Goal: Task Accomplishment & Management: Complete application form

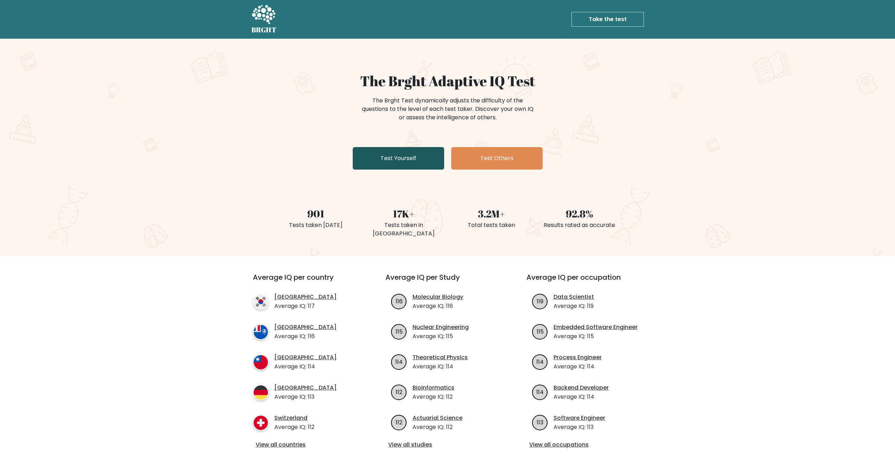
click at [373, 154] on link "Test Yourself" at bounding box center [398, 158] width 91 height 23
click at [144, 99] on div "The Brght Adaptive IQ Test The Brght Test dynamically adjusts the difficulty of…" at bounding box center [447, 147] width 895 height 217
click at [385, 161] on link "Test Yourself" at bounding box center [398, 158] width 91 height 23
click at [385, 164] on link "Test Yourself" at bounding box center [398, 158] width 91 height 23
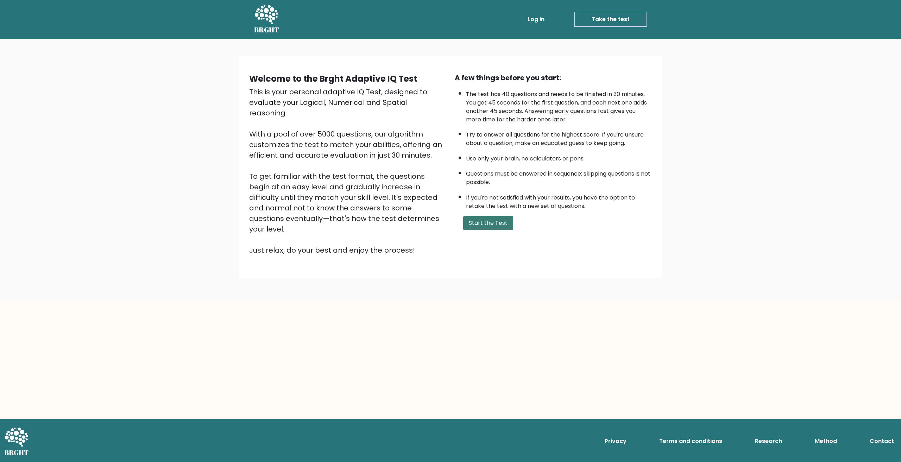
click at [488, 223] on button "Start the Test" at bounding box center [488, 223] width 50 height 14
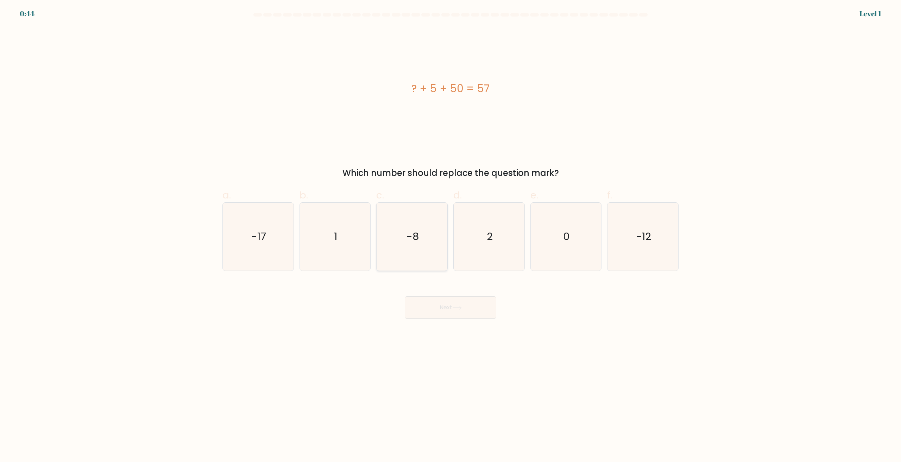
click at [402, 221] on icon "-8" at bounding box center [412, 237] width 68 height 68
click at [450, 231] on input "c. -8" at bounding box center [450, 233] width 0 height 5
radio input "true"
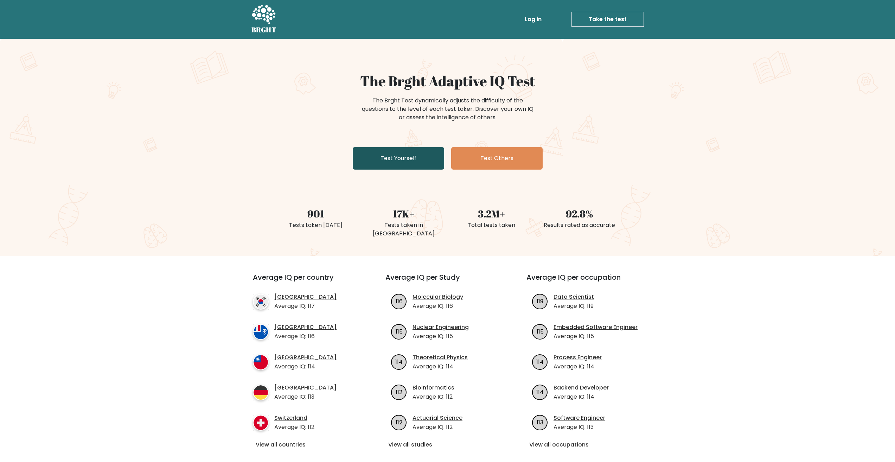
click at [389, 157] on link "Test Yourself" at bounding box center [398, 158] width 91 height 23
click at [403, 157] on link "Test Yourself" at bounding box center [398, 158] width 91 height 23
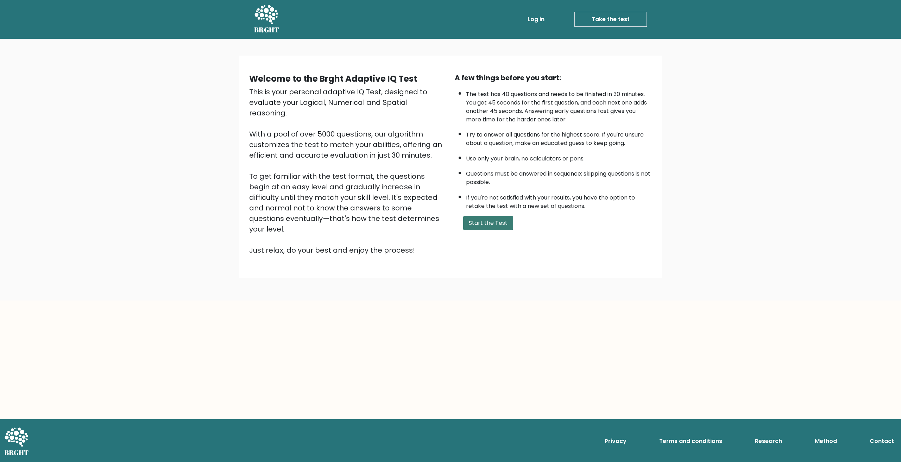
click at [492, 221] on button "Start the Test" at bounding box center [488, 223] width 50 height 14
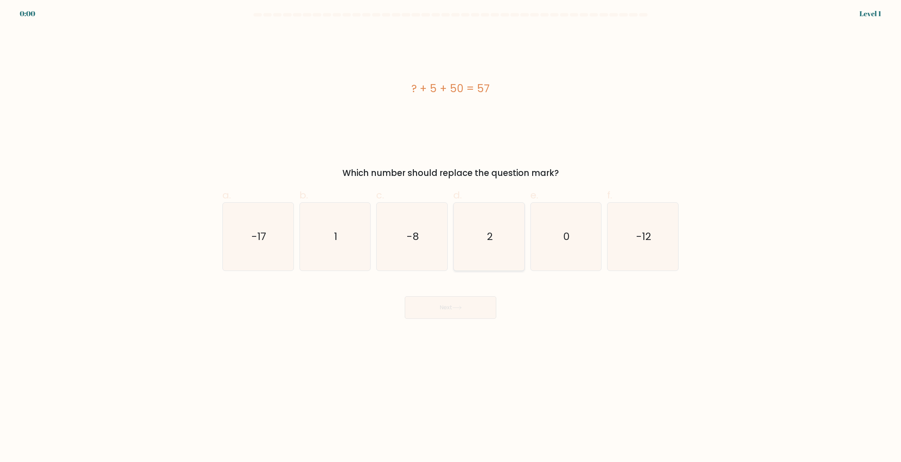
click at [459, 226] on icon "2" at bounding box center [489, 237] width 68 height 68
click at [451, 231] on input "d. 2" at bounding box center [450, 233] width 0 height 5
radio input "true"
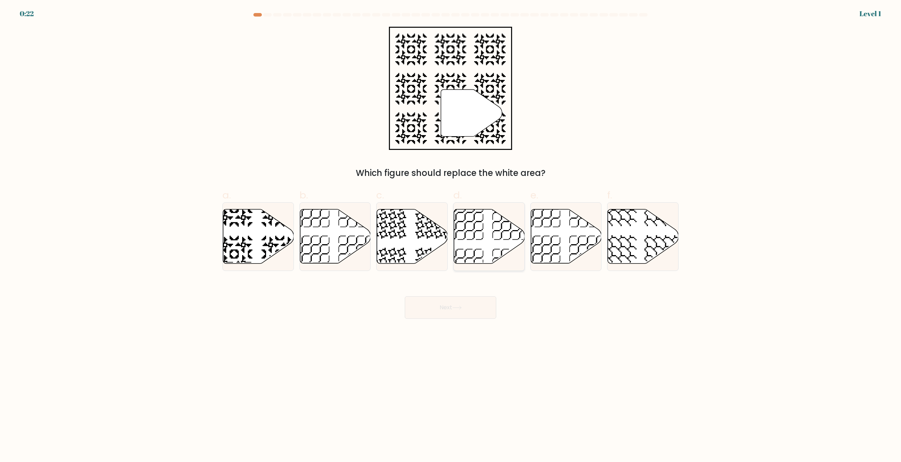
click at [474, 255] on icon at bounding box center [465, 267] width 37 height 37
click at [451, 236] on input "d." at bounding box center [450, 233] width 0 height 5
radio input "true"
click at [472, 246] on icon at bounding box center [489, 236] width 70 height 53
click at [451, 236] on input "d." at bounding box center [450, 233] width 0 height 5
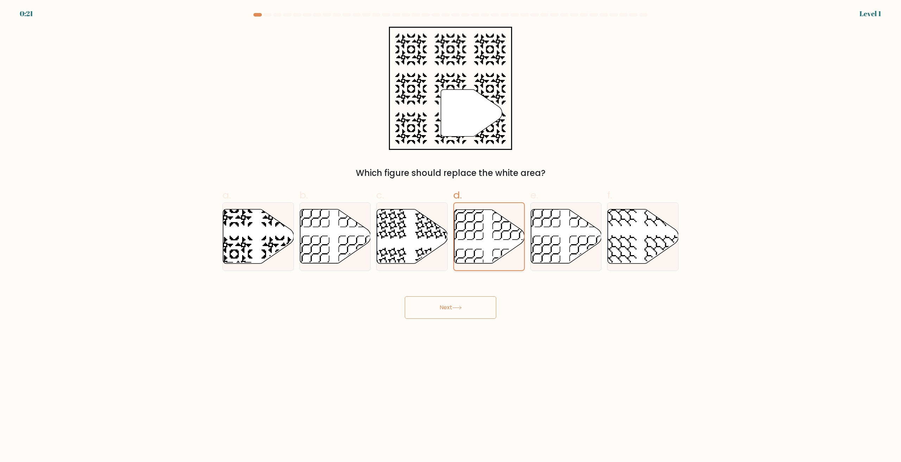
click at [472, 246] on icon at bounding box center [489, 236] width 70 height 53
click at [451, 236] on input "d." at bounding box center [450, 233] width 0 height 5
click at [472, 246] on icon at bounding box center [489, 236] width 70 height 53
click at [451, 236] on input "d." at bounding box center [450, 233] width 0 height 5
click at [427, 247] on icon at bounding box center [412, 236] width 71 height 54
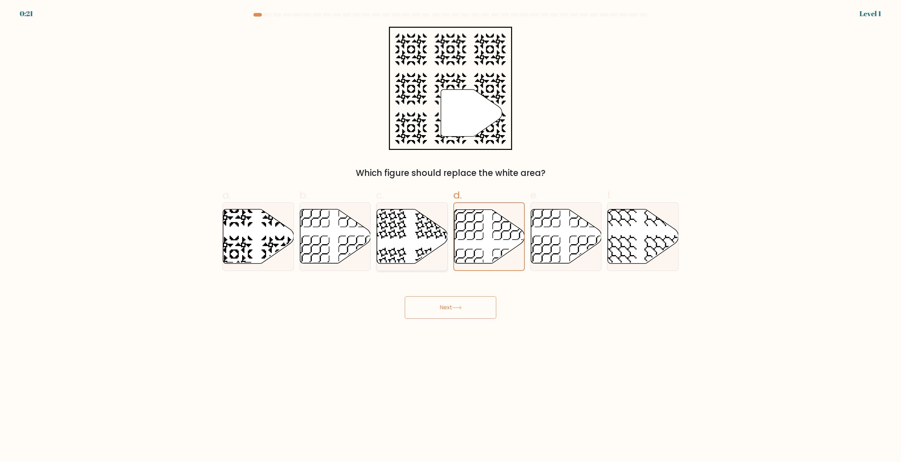
click at [450, 236] on input "c." at bounding box center [450, 233] width 0 height 5
radio input "true"
click at [432, 296] on div "Next" at bounding box center [450, 298] width 464 height 39
click at [443, 305] on button "Next" at bounding box center [450, 307] width 91 height 23
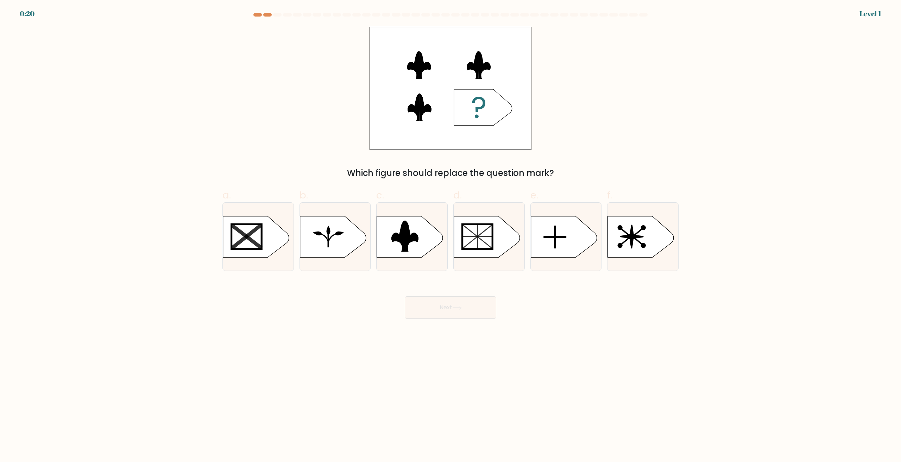
drag, startPoint x: 467, startPoint y: 253, endPoint x: 449, endPoint y: 315, distance: 64.6
click at [467, 261] on div at bounding box center [488, 236] width 71 height 69
click at [451, 236] on input "d." at bounding box center [450, 233] width 0 height 5
radio input "true"
drag, startPoint x: 449, startPoint y: 315, endPoint x: 437, endPoint y: 306, distance: 15.6
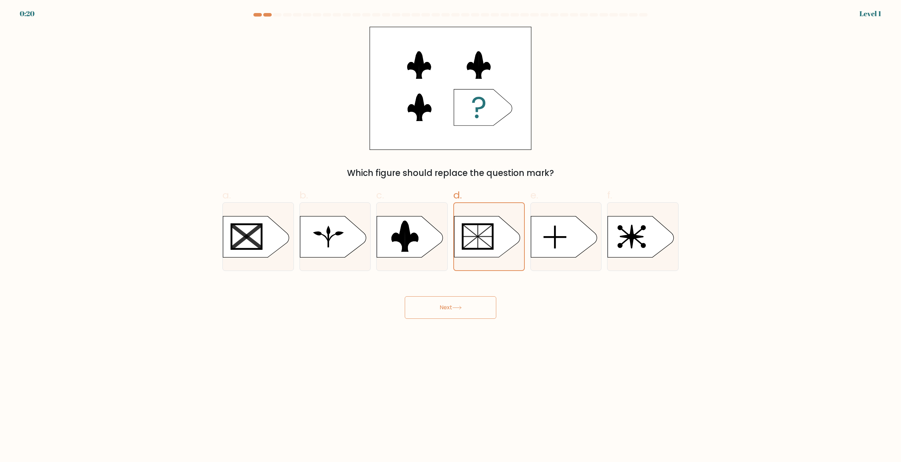
click at [447, 315] on button "Next" at bounding box center [450, 307] width 91 height 23
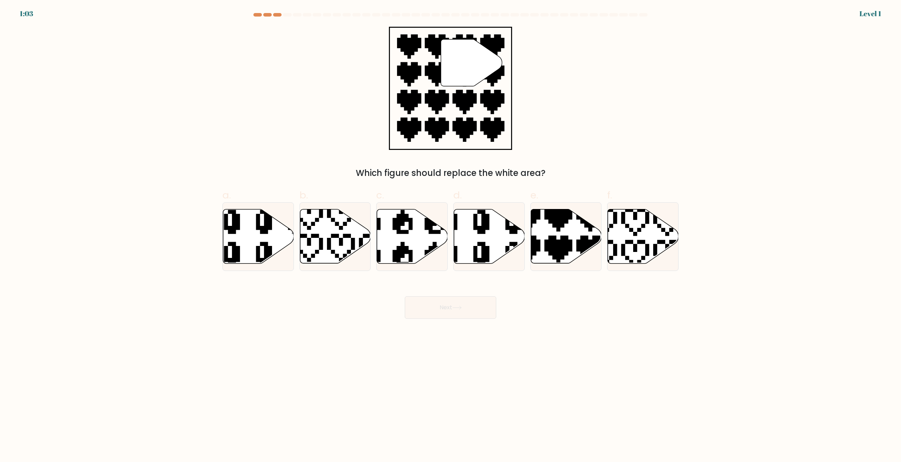
drag, startPoint x: 437, startPoint y: 306, endPoint x: 428, endPoint y: 300, distance: 10.3
click at [403, 248] on icon at bounding box center [387, 206] width 116 height 120
click at [450, 236] on input "c." at bounding box center [450, 233] width 0 height 5
radio input "true"
drag, startPoint x: 429, startPoint y: 300, endPoint x: 433, endPoint y: 287, distance: 13.3
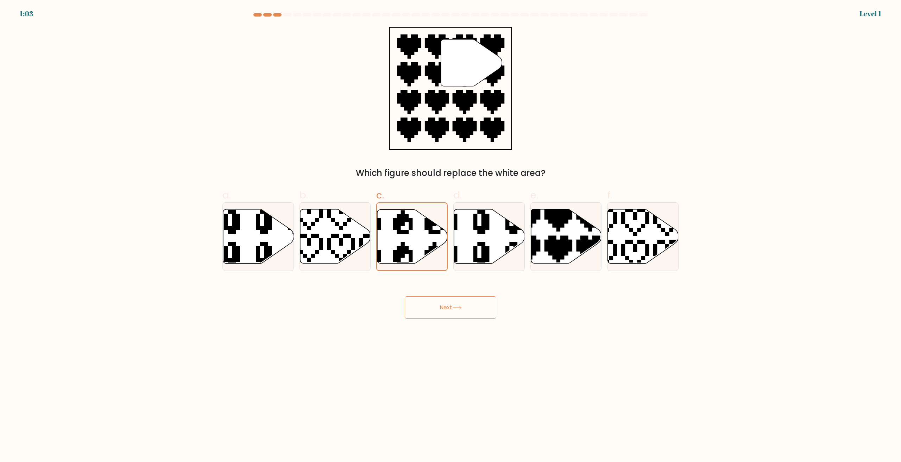
click at [430, 300] on button "Next" at bounding box center [450, 307] width 91 height 23
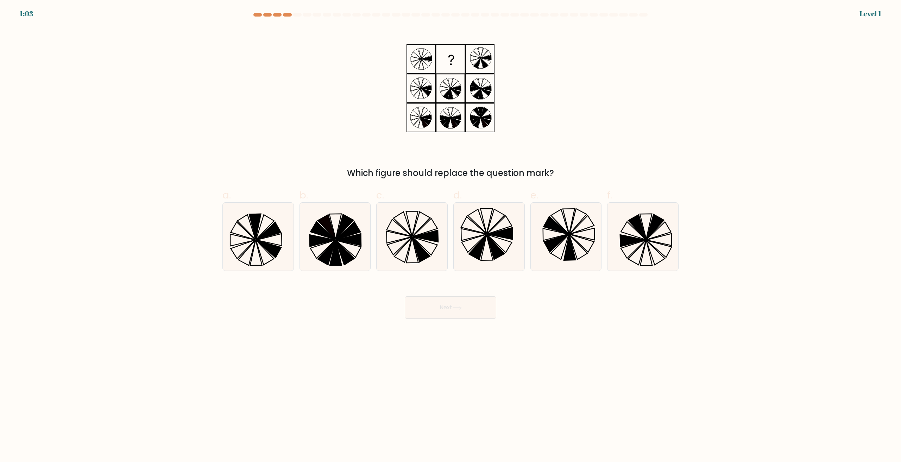
click at [421, 256] on icon at bounding box center [421, 249] width 18 height 25
click at [450, 236] on input "c." at bounding box center [450, 233] width 0 height 5
radio input "true"
click at [431, 303] on button "Next" at bounding box center [450, 307] width 91 height 23
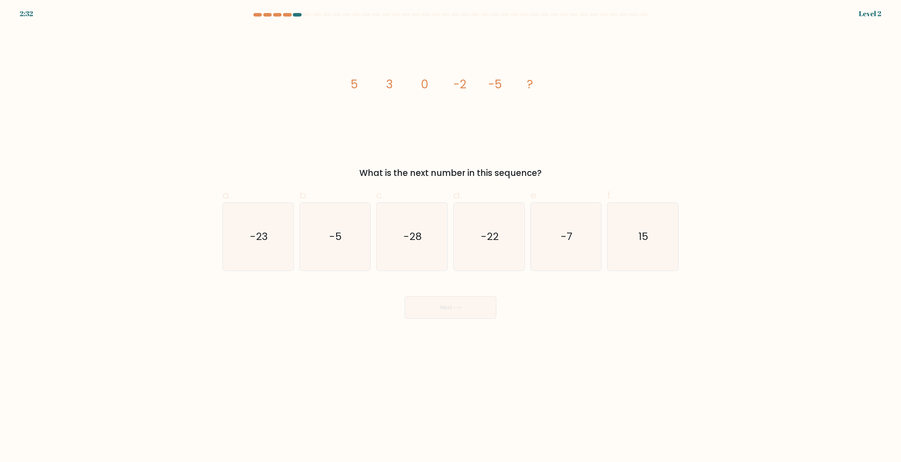
click at [425, 256] on icon "-28" at bounding box center [412, 237] width 68 height 68
click at [450, 236] on input "c. -28" at bounding box center [450, 233] width 0 height 5
radio input "true"
drag, startPoint x: 432, startPoint y: 308, endPoint x: 432, endPoint y: 303, distance: 4.9
click at [433, 308] on button "Next" at bounding box center [450, 307] width 91 height 23
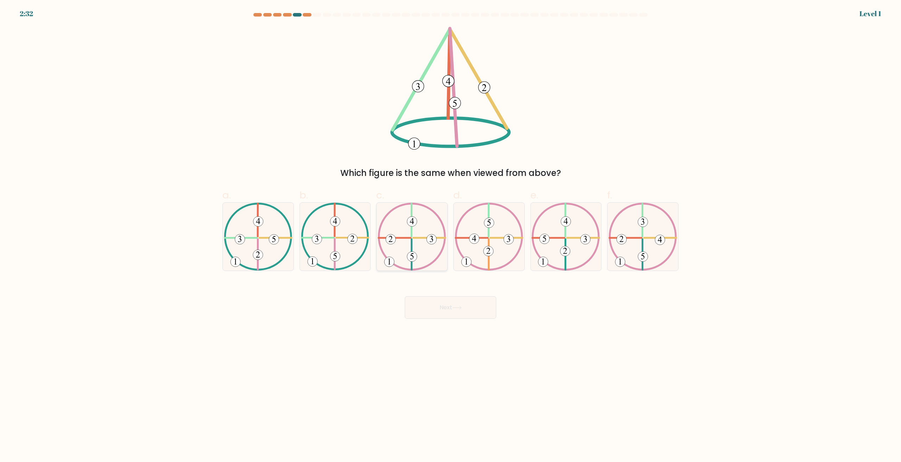
click at [422, 256] on icon at bounding box center [411, 237] width 69 height 68
click at [450, 236] on input "c." at bounding box center [450, 233] width 0 height 5
radio input "true"
drag, startPoint x: 446, startPoint y: 312, endPoint x: 437, endPoint y: 281, distance: 31.8
click at [446, 312] on button "Next" at bounding box center [450, 307] width 91 height 23
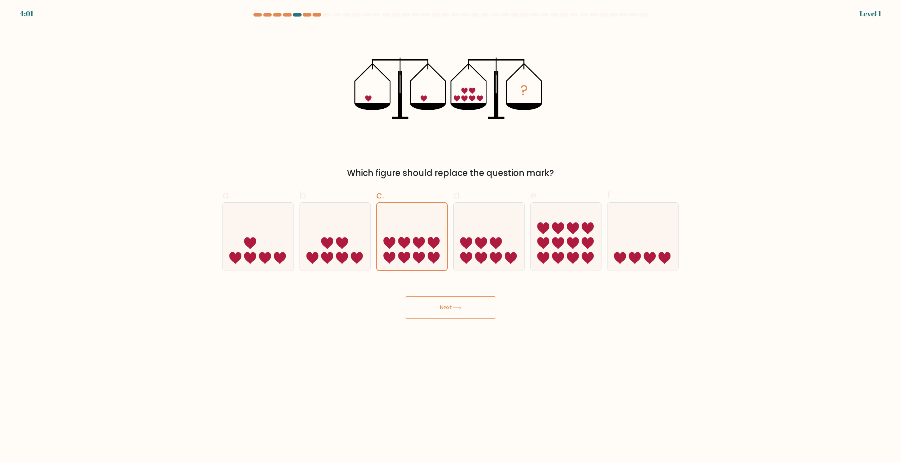
click at [440, 319] on body "4:01 Level 1" at bounding box center [450, 231] width 901 height 462
click at [421, 271] on form at bounding box center [450, 166] width 901 height 306
click at [439, 304] on button "Next" at bounding box center [450, 307] width 91 height 23
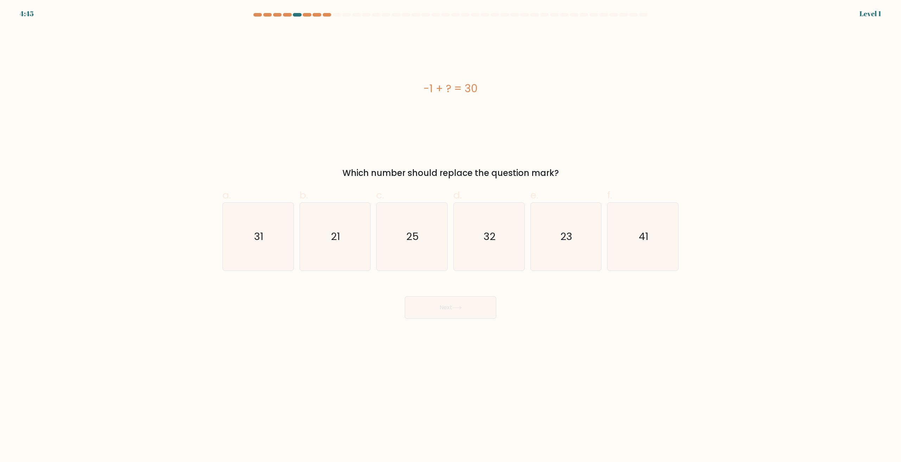
click at [422, 240] on icon "25" at bounding box center [412, 237] width 68 height 68
click at [450, 236] on input "c. 25" at bounding box center [450, 233] width 0 height 5
radio input "true"
click at [440, 303] on button "Next" at bounding box center [450, 307] width 91 height 23
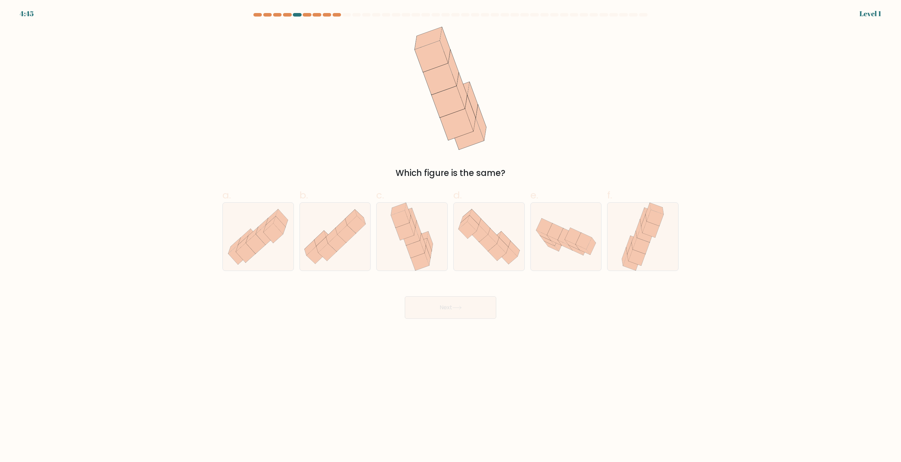
click at [427, 251] on icon at bounding box center [428, 255] width 6 height 19
click at [450, 236] on input "c." at bounding box center [450, 233] width 0 height 5
radio input "true"
drag, startPoint x: 450, startPoint y: 307, endPoint x: 423, endPoint y: 269, distance: 47.0
click at [450, 307] on button "Next" at bounding box center [450, 307] width 91 height 23
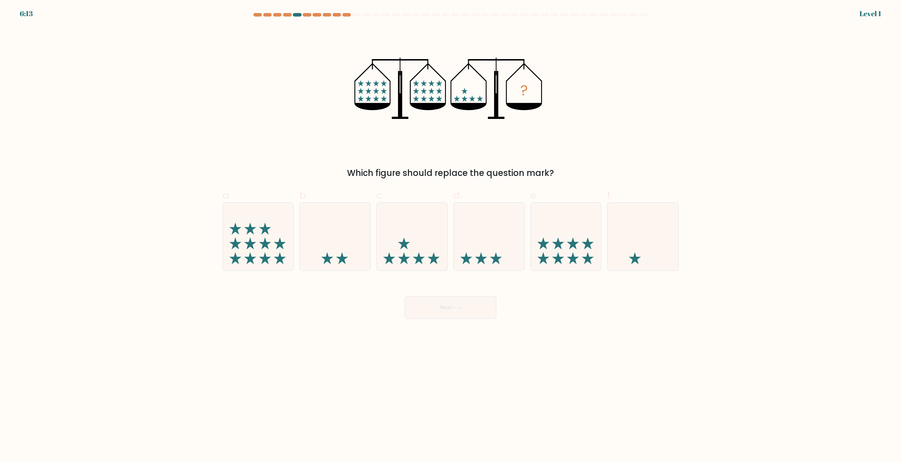
click at [417, 261] on icon at bounding box center [419, 258] width 12 height 12
click at [450, 236] on input "c." at bounding box center [450, 233] width 0 height 5
radio input "true"
drag, startPoint x: 437, startPoint y: 300, endPoint x: 427, endPoint y: 286, distance: 18.2
click at [437, 301] on button "Next" at bounding box center [450, 307] width 91 height 23
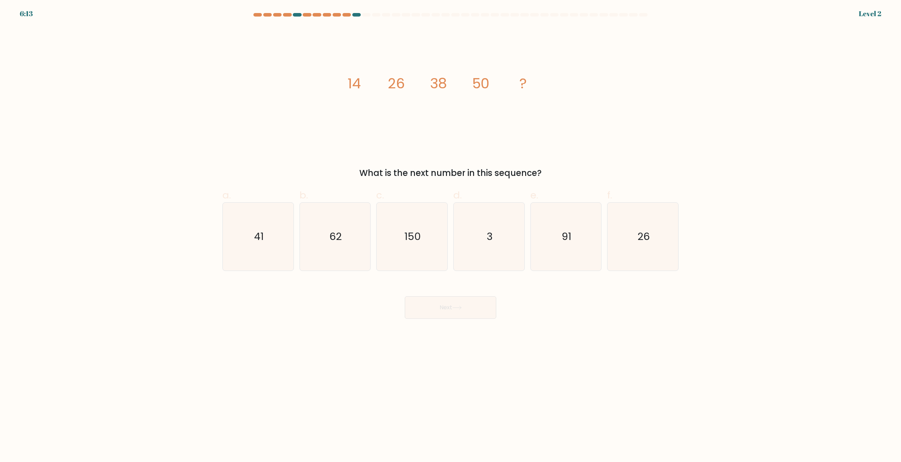
click at [415, 255] on icon "150" at bounding box center [412, 237] width 68 height 68
click at [450, 236] on input "c. 150" at bounding box center [450, 233] width 0 height 5
radio input "true"
click at [441, 314] on button "Next" at bounding box center [450, 307] width 91 height 23
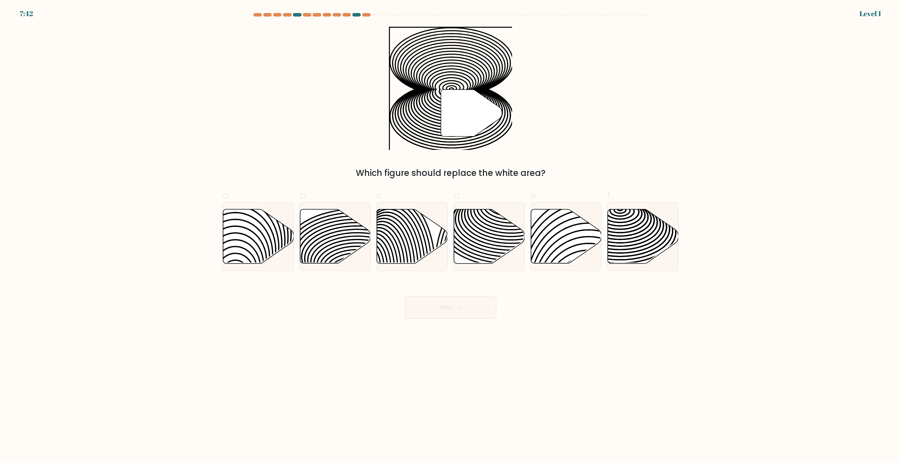
click at [427, 299] on button "Next" at bounding box center [450, 307] width 91 height 23
click at [412, 246] on icon at bounding box center [399, 268] width 71 height 142
click at [450, 236] on input "c." at bounding box center [450, 233] width 0 height 5
radio input "true"
click at [439, 300] on button "Next" at bounding box center [450, 307] width 91 height 23
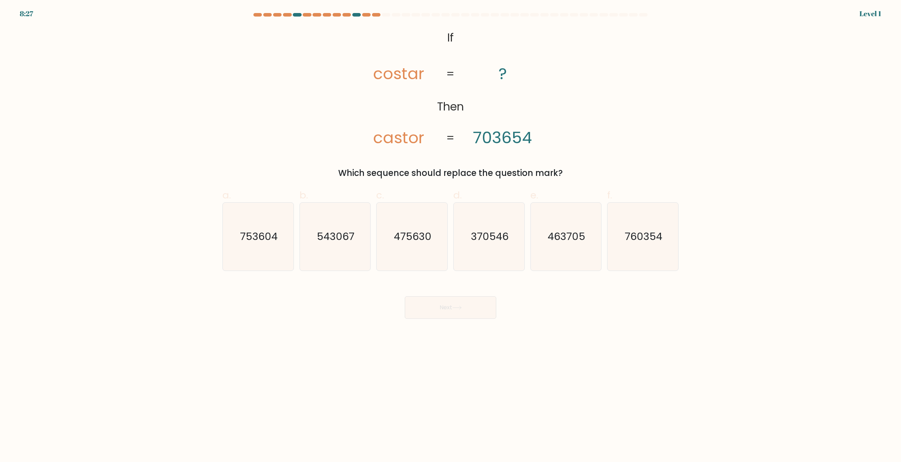
click at [420, 256] on icon "475630" at bounding box center [412, 237] width 68 height 68
click at [450, 236] on input "c. 475630" at bounding box center [450, 233] width 0 height 5
radio input "true"
click at [430, 306] on button "Next" at bounding box center [450, 307] width 91 height 23
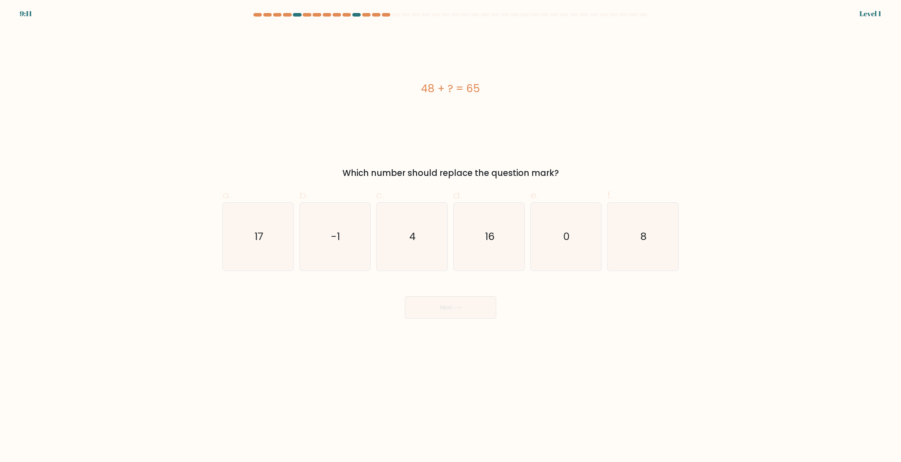
click at [410, 262] on icon "4" at bounding box center [412, 237] width 68 height 68
click at [450, 236] on input "c. 4" at bounding box center [450, 233] width 0 height 5
radio input "true"
click at [432, 308] on button "Next" at bounding box center [450, 307] width 91 height 23
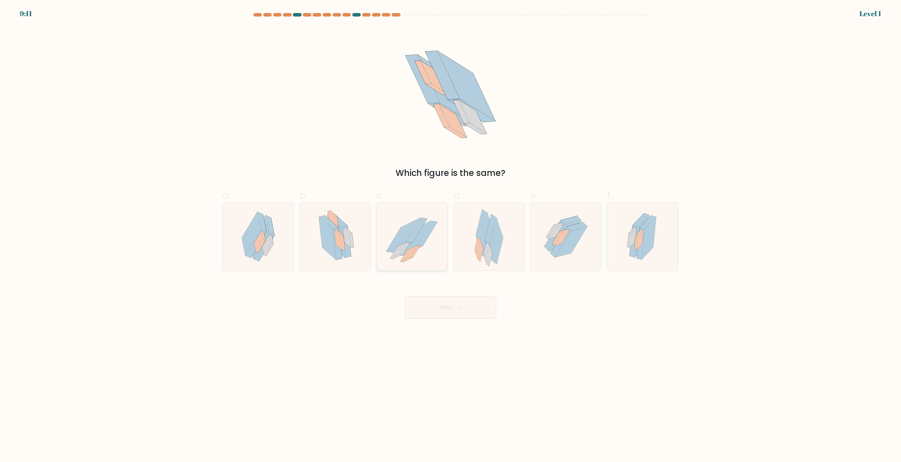
click at [400, 233] on icon at bounding box center [403, 234] width 34 height 33
click at [450, 233] on input "c." at bounding box center [450, 233] width 0 height 5
radio input "true"
drag, startPoint x: 436, startPoint y: 304, endPoint x: 419, endPoint y: 271, distance: 37.1
click at [436, 304] on button "Next" at bounding box center [450, 307] width 91 height 23
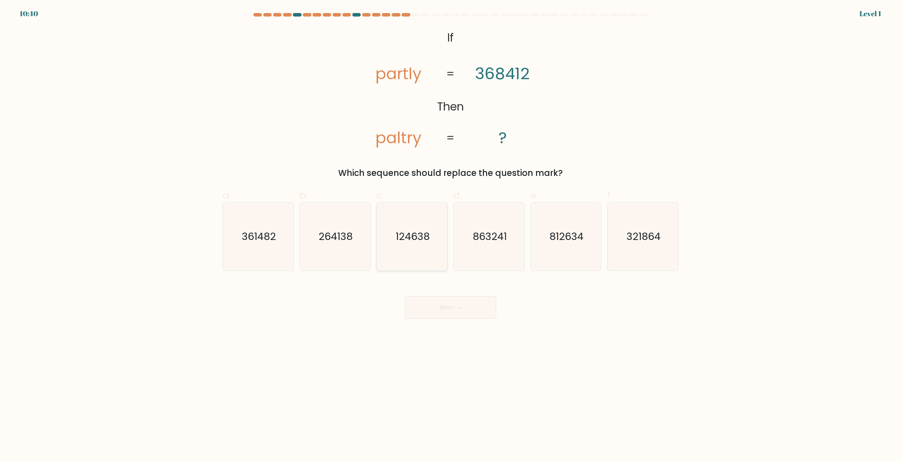
click at [414, 259] on icon "124638" at bounding box center [412, 237] width 68 height 68
click at [450, 236] on input "c. 124638" at bounding box center [450, 233] width 0 height 5
radio input "true"
drag, startPoint x: 439, startPoint y: 313, endPoint x: 413, endPoint y: 255, distance: 63.8
click at [439, 313] on button "Next" at bounding box center [450, 307] width 91 height 23
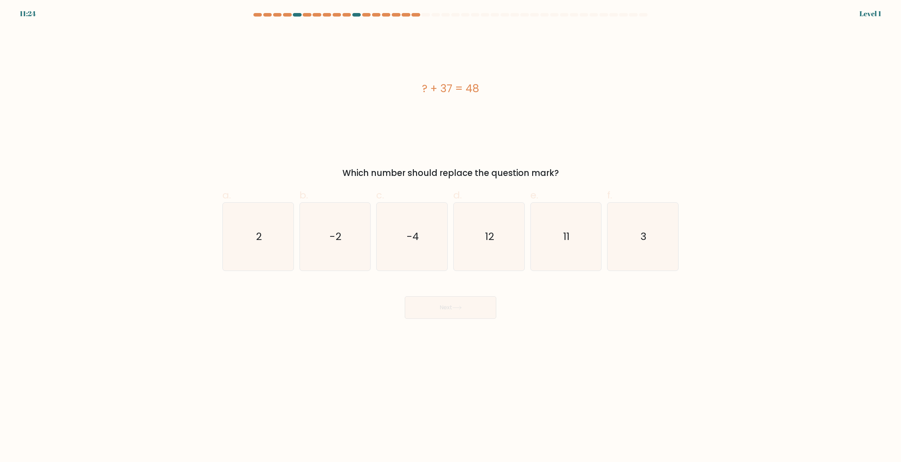
click at [410, 248] on icon "-4" at bounding box center [412, 237] width 68 height 68
click at [450, 236] on input "c. -4" at bounding box center [450, 233] width 0 height 5
radio input "true"
click at [431, 307] on button "Next" at bounding box center [450, 307] width 91 height 23
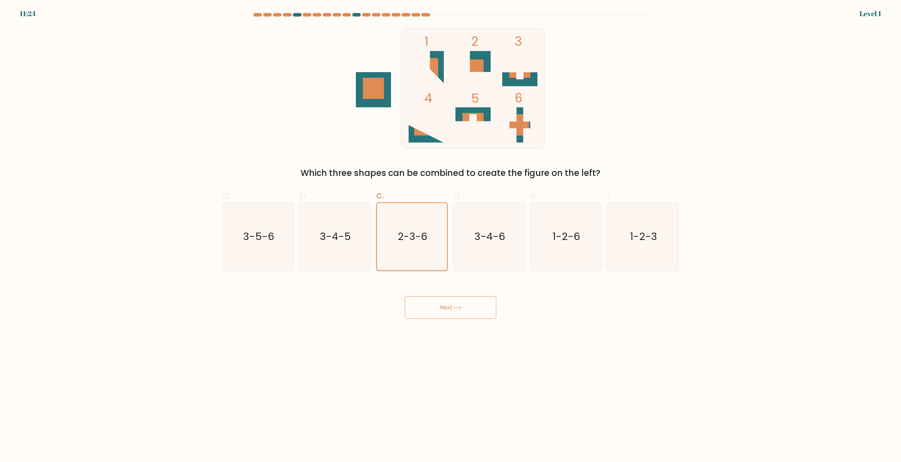
drag, startPoint x: 438, startPoint y: 304, endPoint x: 417, endPoint y: 256, distance: 52.6
click at [436, 303] on button "Next" at bounding box center [450, 307] width 91 height 23
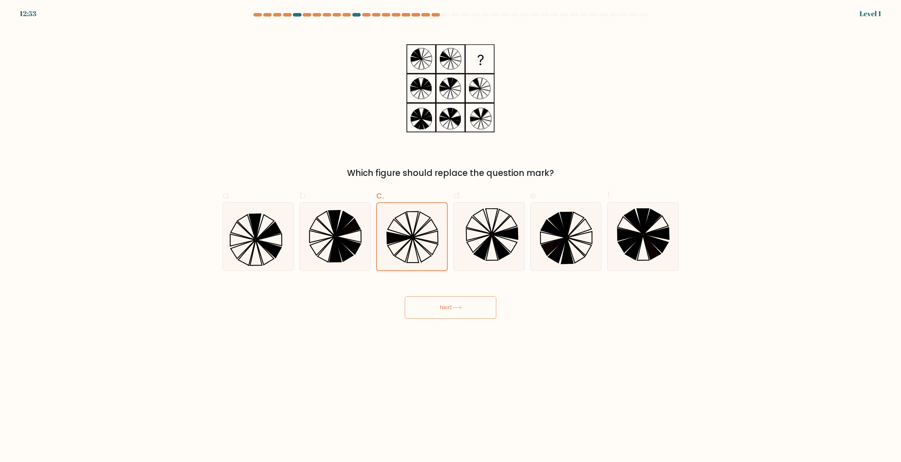
drag, startPoint x: 439, startPoint y: 316, endPoint x: 417, endPoint y: 267, distance: 53.7
click at [437, 315] on button "Next" at bounding box center [450, 307] width 91 height 23
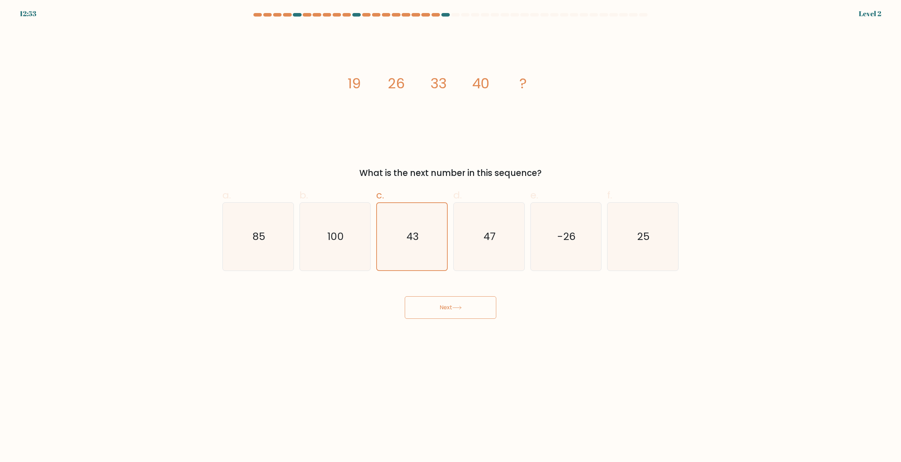
drag, startPoint x: 433, startPoint y: 321, endPoint x: 422, endPoint y: 278, distance: 45.1
click at [431, 319] on body "12:53 Level 2" at bounding box center [450, 231] width 901 height 462
click at [421, 276] on form at bounding box center [450, 166] width 901 height 306
click at [437, 305] on button "Next" at bounding box center [450, 307] width 91 height 23
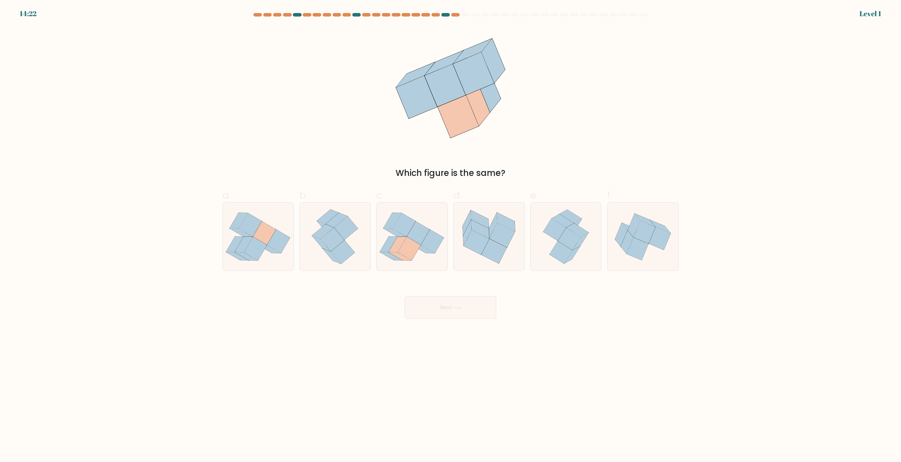
drag, startPoint x: 418, startPoint y: 247, endPoint x: 443, endPoint y: 325, distance: 81.9
click at [418, 249] on icon at bounding box center [409, 249] width 23 height 24
click at [450, 236] on input "c." at bounding box center [450, 233] width 0 height 5
radio input "true"
click at [443, 325] on body "14:22 Level 1" at bounding box center [450, 231] width 901 height 462
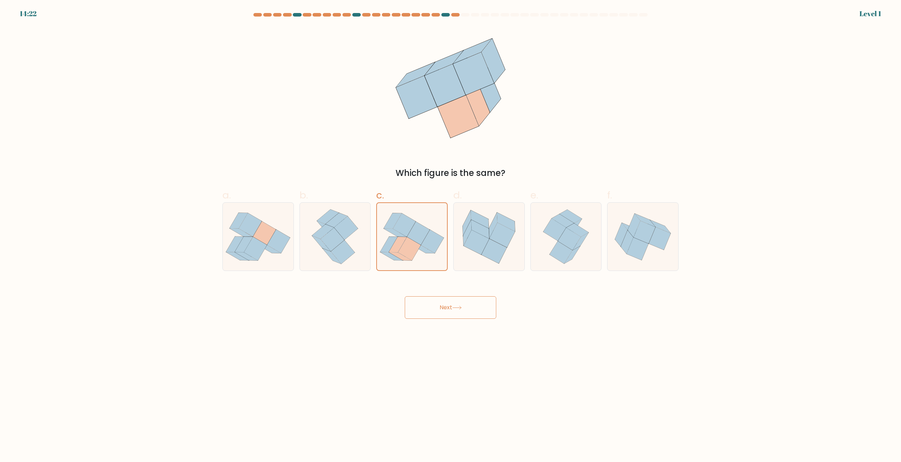
click at [432, 306] on button "Next" at bounding box center [450, 307] width 91 height 23
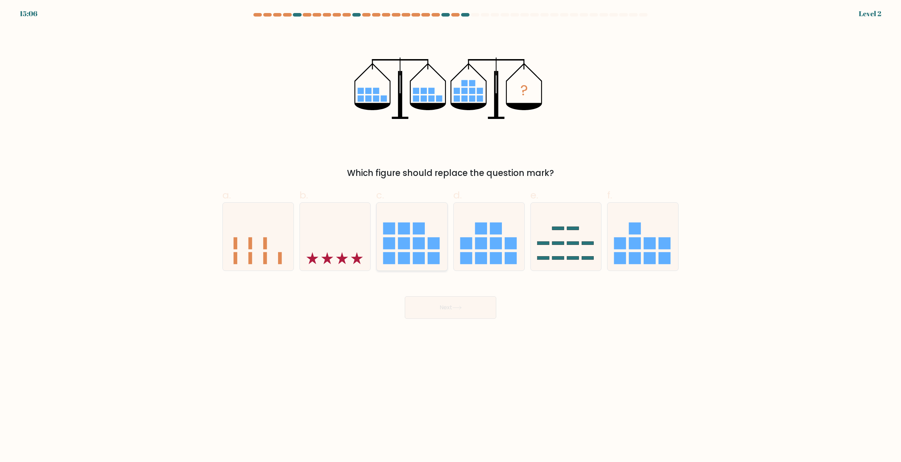
click at [413, 257] on icon at bounding box center [411, 237] width 71 height 58
click at [450, 236] on input "c." at bounding box center [450, 233] width 0 height 5
radio input "true"
drag, startPoint x: 439, startPoint y: 309, endPoint x: 436, endPoint y: 302, distance: 7.3
click at [439, 309] on button "Next" at bounding box center [450, 307] width 91 height 23
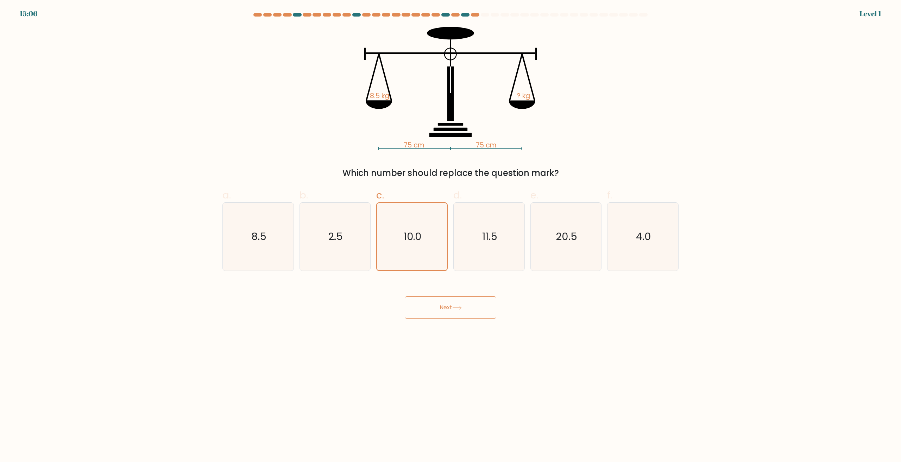
click at [432, 287] on div "Next" at bounding box center [450, 298] width 464 height 39
click at [440, 305] on button "Next" at bounding box center [450, 307] width 91 height 23
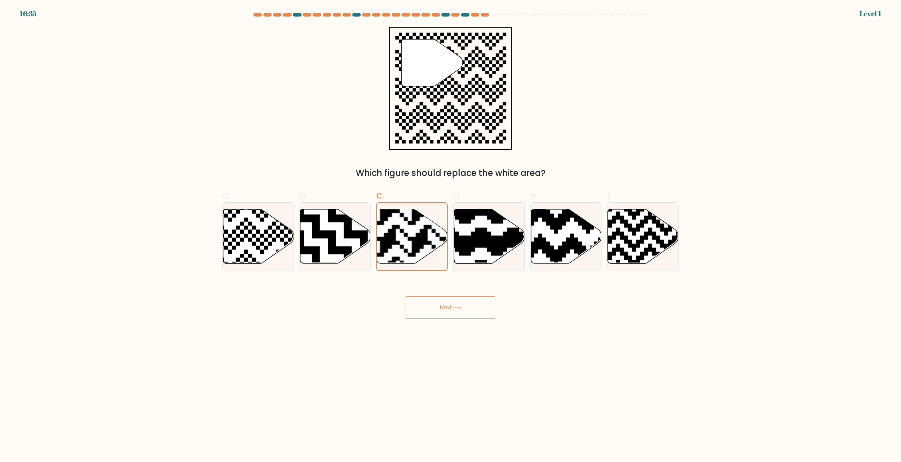
click at [441, 302] on button "Next" at bounding box center [450, 307] width 91 height 23
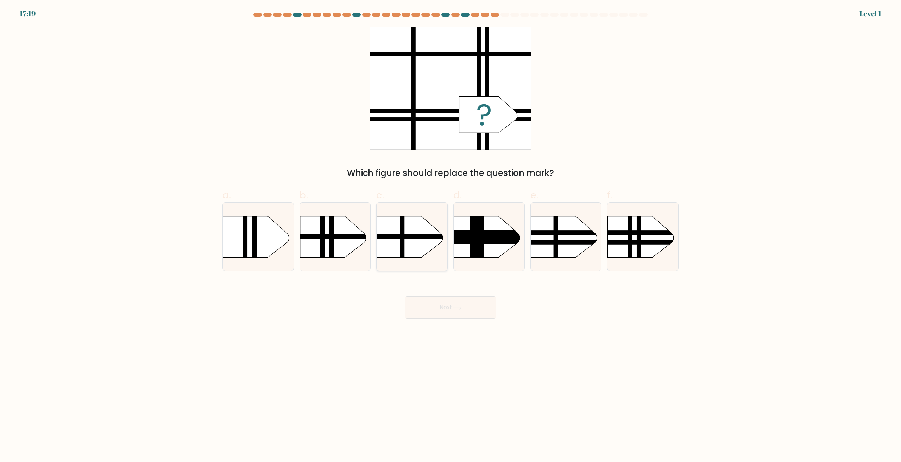
click at [424, 263] on div at bounding box center [411, 236] width 71 height 69
click at [450, 236] on input "c." at bounding box center [450, 233] width 0 height 5
radio input "true"
click at [443, 305] on button "Next" at bounding box center [450, 307] width 91 height 23
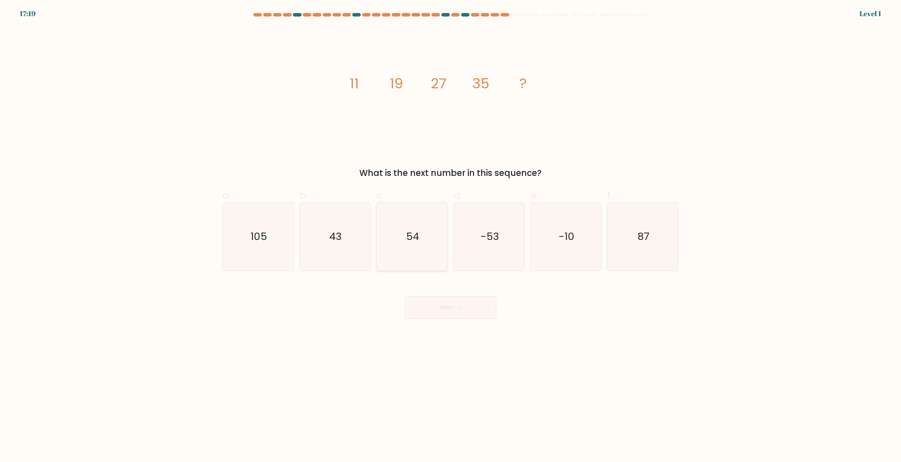
drag, startPoint x: 422, startPoint y: 237, endPoint x: 424, endPoint y: 245, distance: 8.7
click at [422, 236] on icon "54" at bounding box center [412, 237] width 68 height 68
click at [450, 236] on input "c. 54" at bounding box center [450, 233] width 0 height 5
radio input "true"
click at [443, 302] on button "Next" at bounding box center [450, 307] width 91 height 23
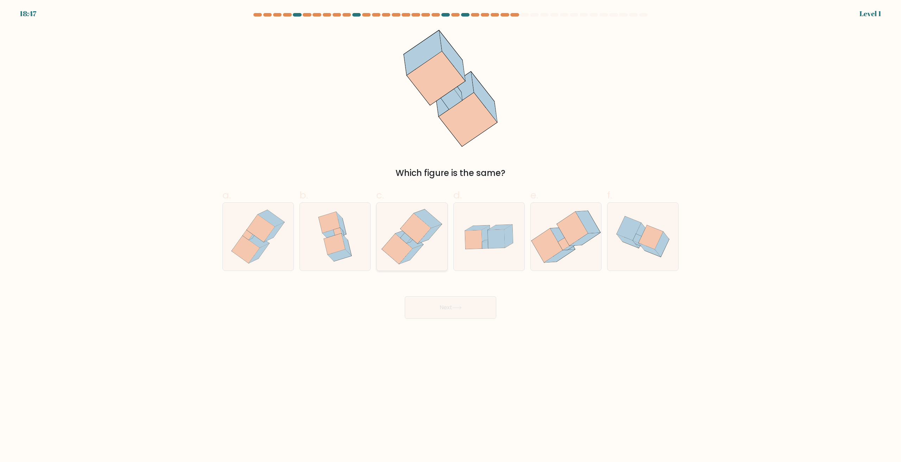
click at [419, 248] on icon at bounding box center [411, 254] width 24 height 19
click at [450, 236] on input "c." at bounding box center [450, 233] width 0 height 5
radio input "true"
click at [442, 313] on button "Next" at bounding box center [450, 307] width 91 height 23
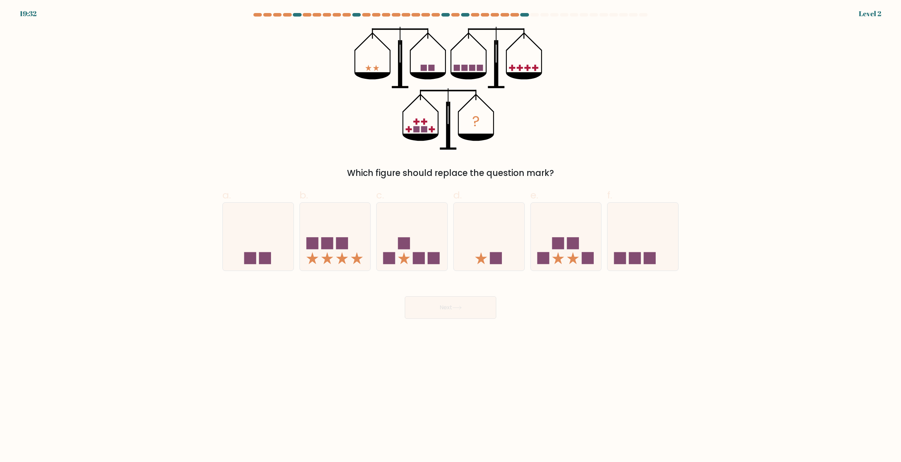
click at [420, 262] on rect at bounding box center [419, 258] width 12 height 12
click at [450, 236] on input "c." at bounding box center [450, 233] width 0 height 5
radio input "true"
click at [436, 308] on button "Next" at bounding box center [450, 307] width 91 height 23
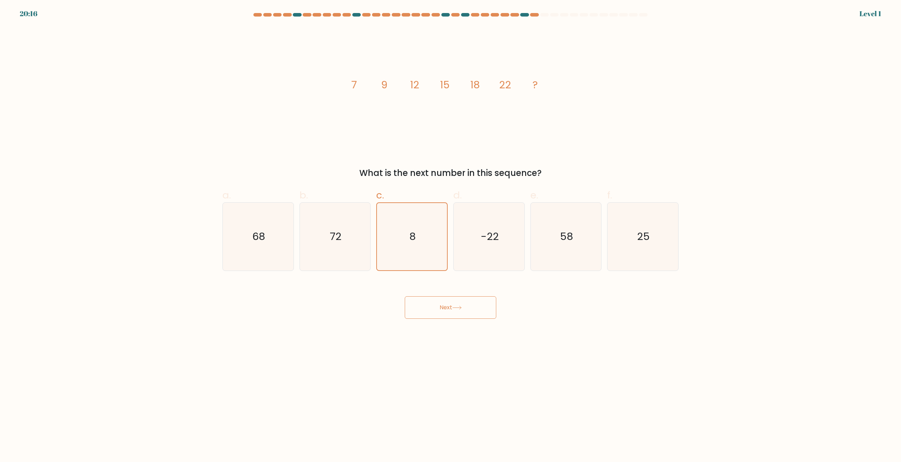
click at [447, 308] on button "Next" at bounding box center [450, 307] width 91 height 23
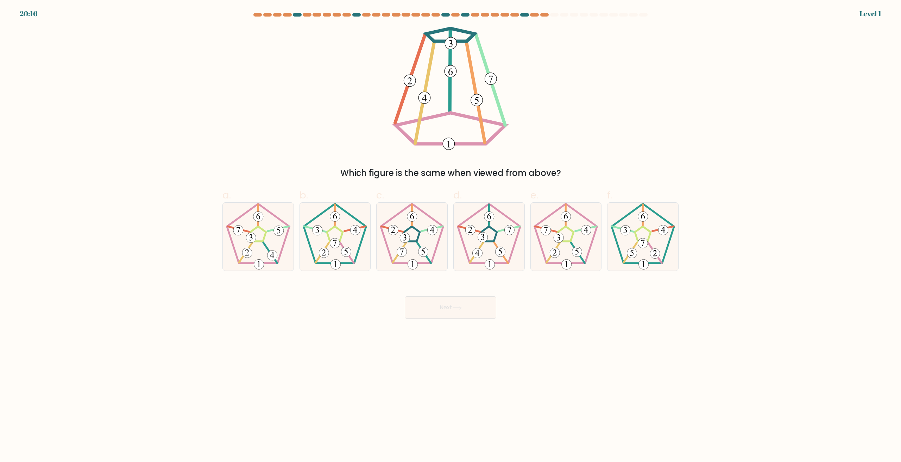
click at [416, 253] on icon at bounding box center [412, 237] width 68 height 68
click at [450, 236] on input "c." at bounding box center [450, 233] width 0 height 5
radio input "true"
click at [443, 310] on button "Next" at bounding box center [450, 307] width 91 height 23
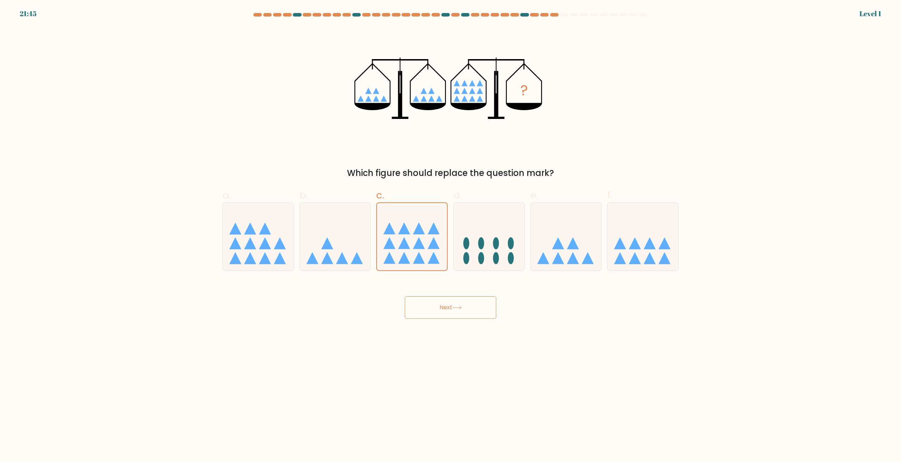
click at [442, 305] on button "Next" at bounding box center [450, 307] width 91 height 23
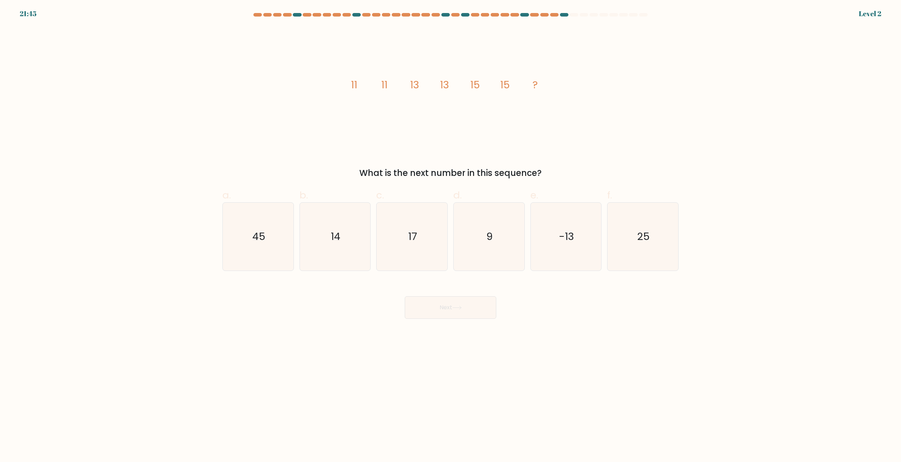
click at [417, 234] on icon "17" at bounding box center [412, 237] width 68 height 68
click at [450, 234] on input "c. 17" at bounding box center [450, 233] width 0 height 5
radio input "true"
click at [438, 296] on button "Next" at bounding box center [450, 307] width 91 height 23
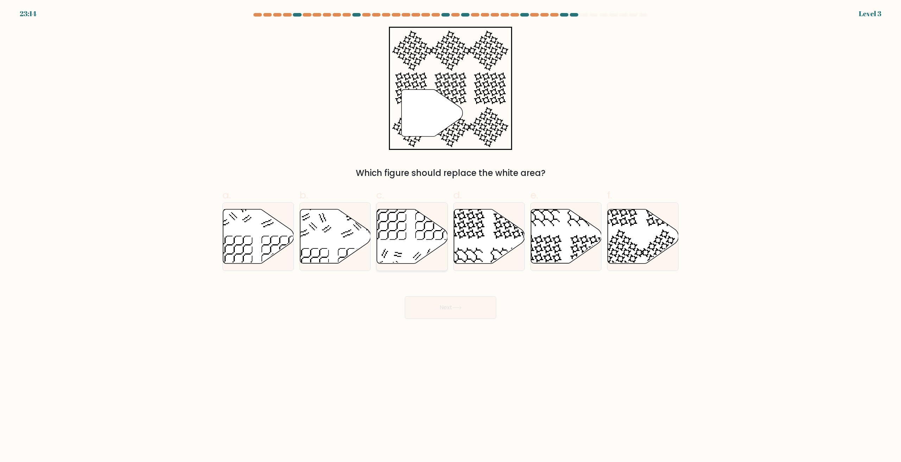
click at [415, 234] on icon at bounding box center [412, 236] width 71 height 54
click at [450, 234] on input "c." at bounding box center [450, 233] width 0 height 5
radio input "true"
click at [437, 303] on button "Next" at bounding box center [450, 307] width 91 height 23
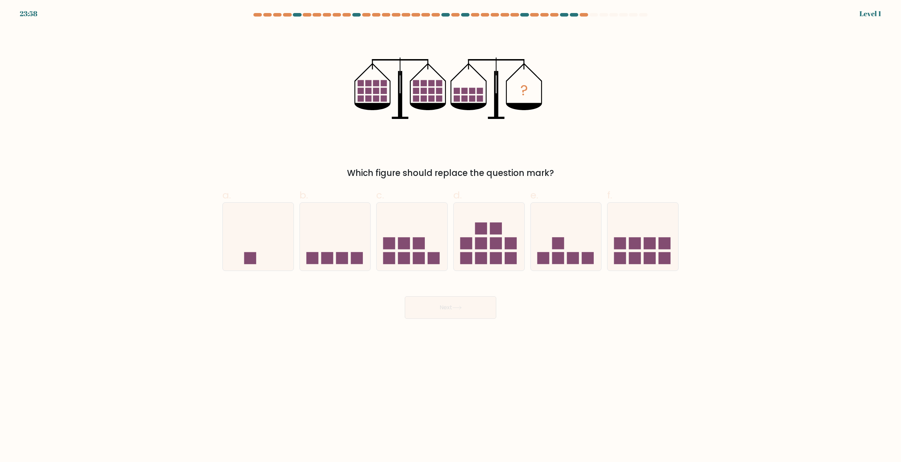
click at [418, 244] on rect at bounding box center [419, 243] width 12 height 12
click at [450, 236] on input "c." at bounding box center [450, 233] width 0 height 5
radio input "true"
click at [434, 294] on div "Next" at bounding box center [450, 298] width 464 height 39
click at [419, 254] on rect at bounding box center [419, 258] width 12 height 12
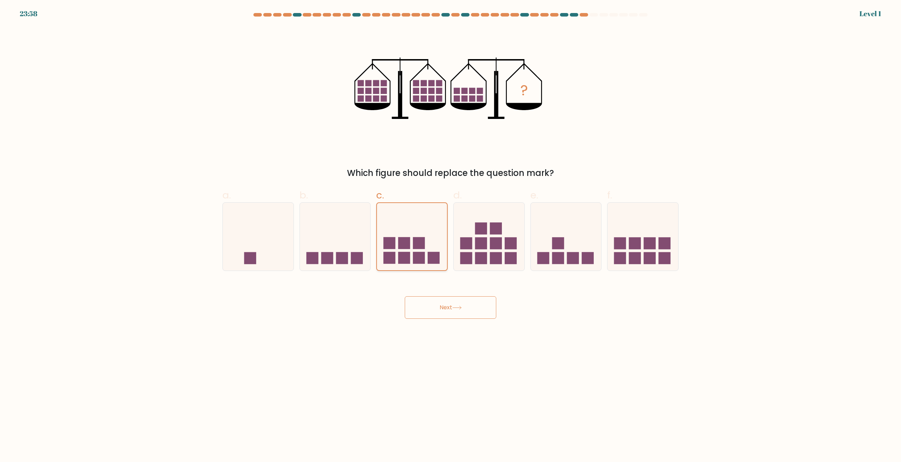
click at [450, 236] on input "c." at bounding box center [450, 233] width 0 height 5
click at [434, 293] on div "Next" at bounding box center [450, 298] width 464 height 39
click at [440, 312] on button "Next" at bounding box center [450, 307] width 91 height 23
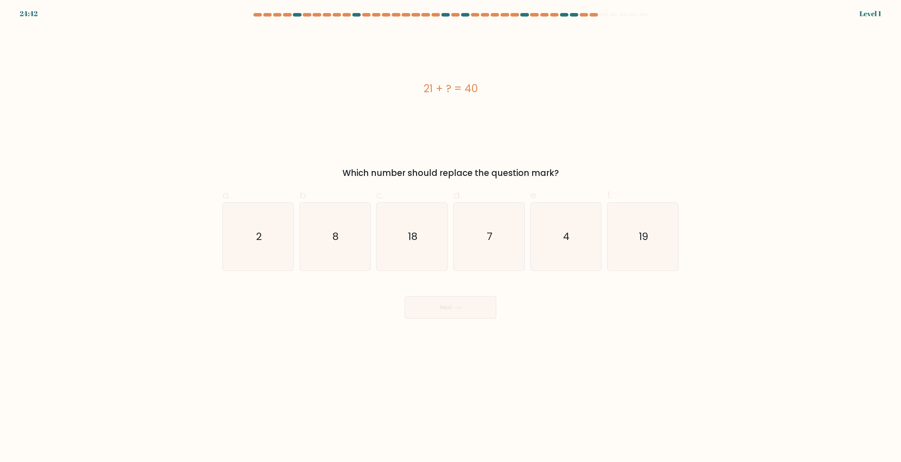
drag, startPoint x: 434, startPoint y: 296, endPoint x: 440, endPoint y: 304, distance: 10.8
click at [418, 249] on icon "18" at bounding box center [412, 237] width 68 height 68
click at [450, 236] on input "c. 18" at bounding box center [450, 233] width 0 height 5
radio input "true"
click at [442, 307] on button "Next" at bounding box center [450, 307] width 91 height 23
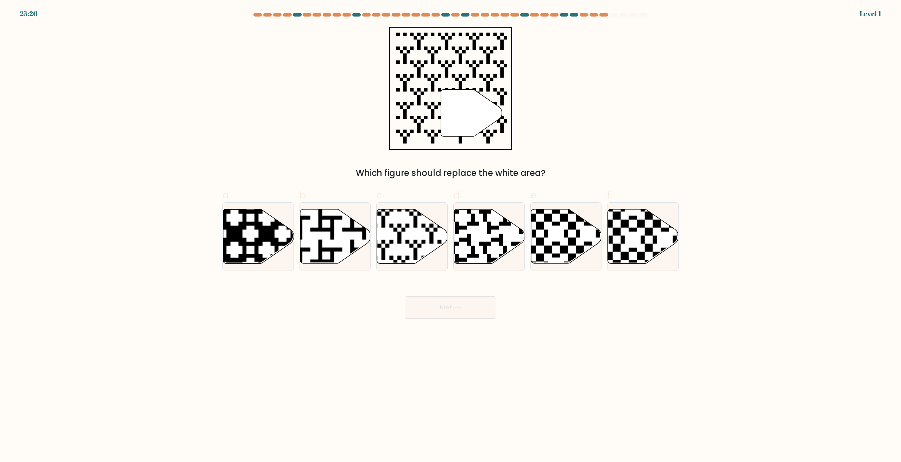
click at [422, 269] on div at bounding box center [411, 236] width 71 height 69
click at [450, 236] on input "c." at bounding box center [450, 233] width 0 height 5
radio input "true"
click at [438, 304] on button "Next" at bounding box center [450, 307] width 91 height 23
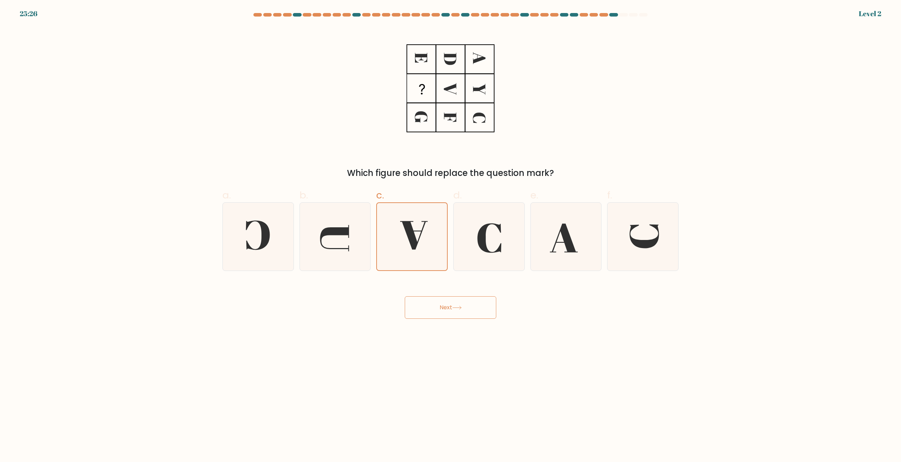
click at [441, 310] on button "Next" at bounding box center [450, 307] width 91 height 23
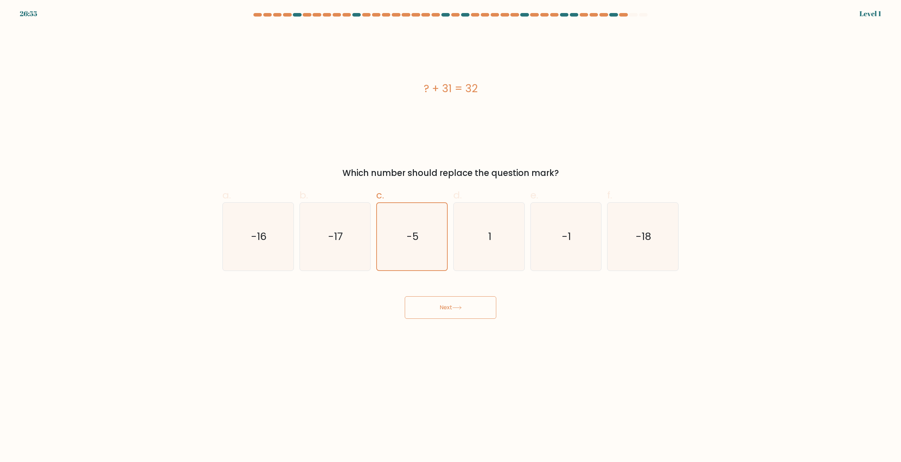
click at [431, 297] on button "Next" at bounding box center [450, 307] width 91 height 23
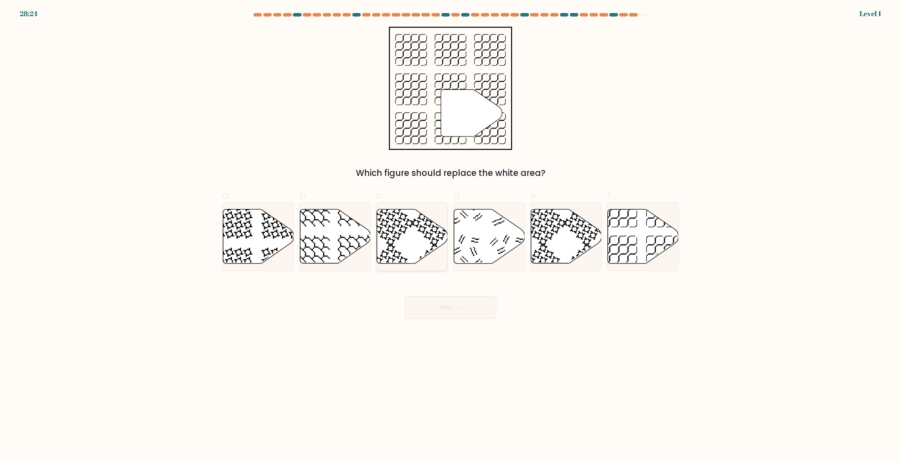
click at [412, 239] on icon at bounding box center [412, 236] width 71 height 54
click at [450, 236] on input "c." at bounding box center [450, 233] width 0 height 5
radio input "true"
click at [436, 300] on button "Next" at bounding box center [450, 307] width 91 height 23
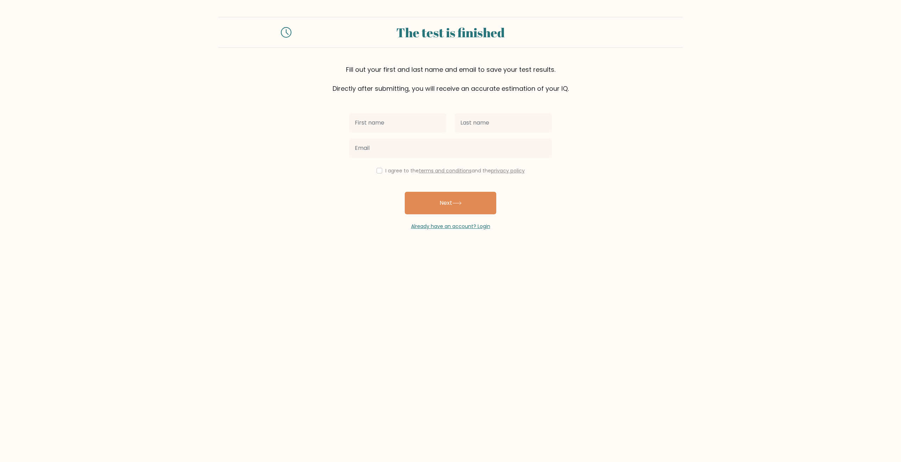
click at [386, 131] on input "text" at bounding box center [397, 123] width 97 height 20
type input "fsdfsdf"
click at [454, 122] on div at bounding box center [503, 122] width 106 height 25
click at [465, 124] on input "text" at bounding box center [503, 123] width 97 height 20
type input "fsdfsdf"
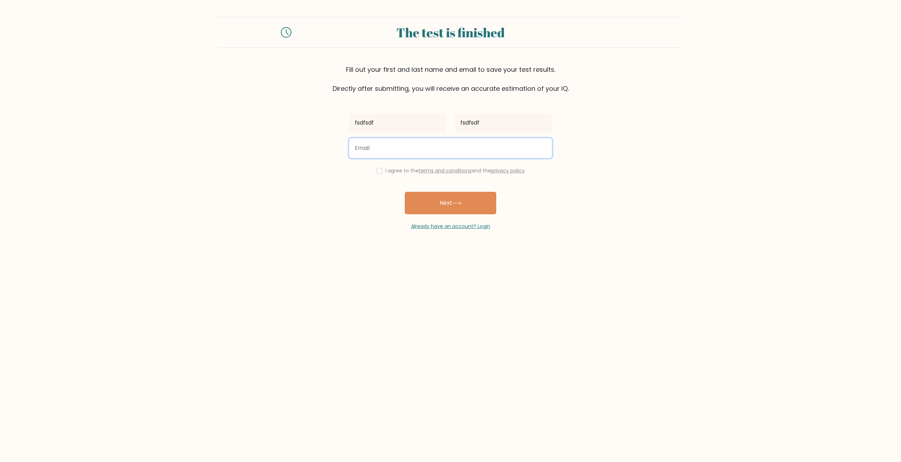
click at [427, 144] on input "email" at bounding box center [450, 148] width 203 height 20
type input "[EMAIL_ADDRESS][DOMAIN_NAME]"
drag, startPoint x: 389, startPoint y: 171, endPoint x: 381, endPoint y: 170, distance: 8.3
click at [383, 170] on div "I agree to the terms and conditions and the privacy policy" at bounding box center [450, 170] width 211 height 8
click at [380, 170] on div "I agree to the terms and conditions and the privacy policy" at bounding box center [450, 170] width 211 height 8
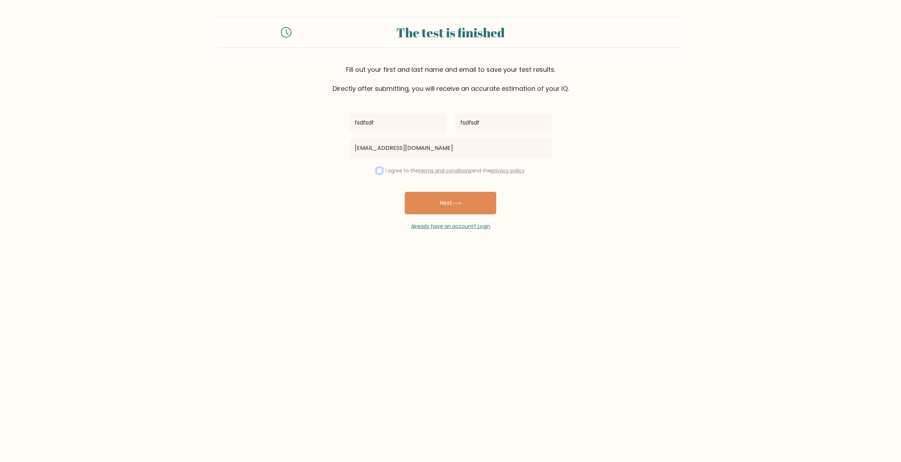
click at [377, 172] on input "checkbox" at bounding box center [379, 171] width 6 height 6
checkbox input "true"
click at [421, 202] on button "Next" at bounding box center [450, 203] width 91 height 23
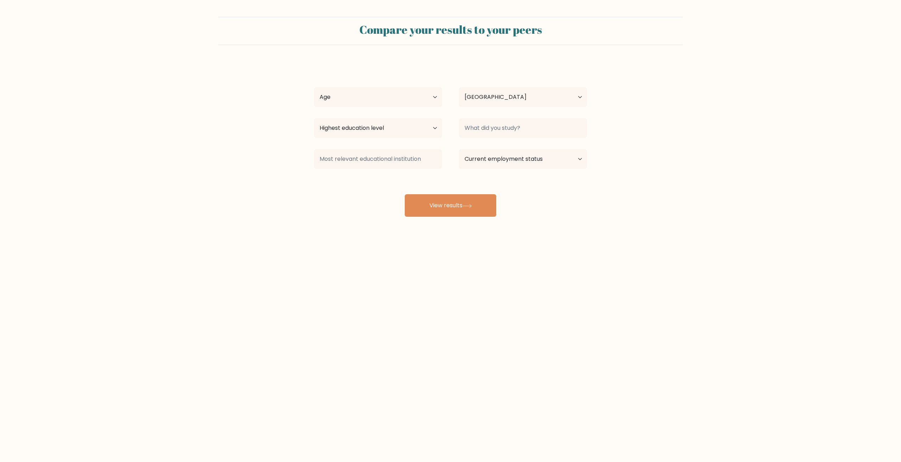
select select "UA"
click at [351, 88] on select "Age Under [DEMOGRAPHIC_DATA] [DEMOGRAPHIC_DATA] [DEMOGRAPHIC_DATA] [DEMOGRAPHIC…" at bounding box center [378, 97] width 128 height 20
select select "25_34"
click at [314, 87] on select "Age Under [DEMOGRAPHIC_DATA] [DEMOGRAPHIC_DATA] [DEMOGRAPHIC_DATA] [DEMOGRAPHIC…" at bounding box center [378, 97] width 128 height 20
click at [362, 118] on select "Highest education level No schooling Primary Lower Secondary Upper Secondary Oc…" at bounding box center [378, 128] width 128 height 20
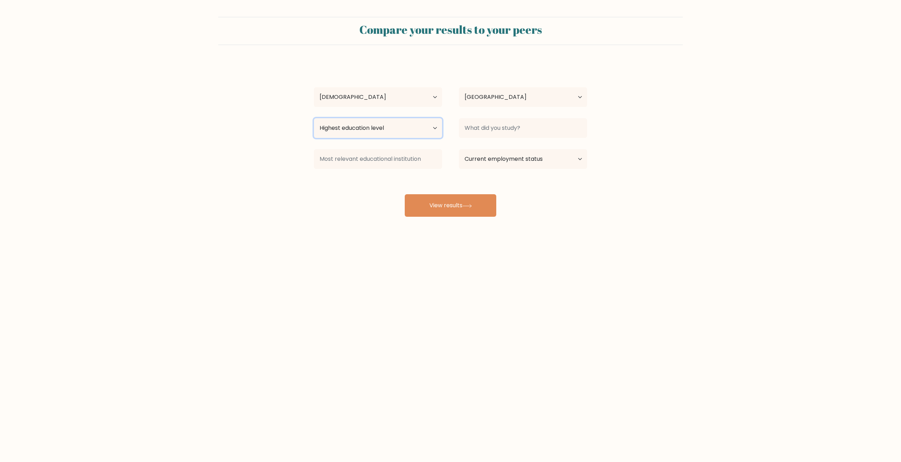
select select "primary"
click at [314, 118] on select "Highest education level No schooling Primary Lower Secondary Upper Secondary Oc…" at bounding box center [378, 128] width 128 height 20
click at [377, 146] on div "fsdfsdf fsdfsdf Age Under [DEMOGRAPHIC_DATA] [DEMOGRAPHIC_DATA] [DEMOGRAPHIC_DA…" at bounding box center [450, 139] width 281 height 155
drag, startPoint x: 376, startPoint y: 160, endPoint x: 380, endPoint y: 165, distance: 6.1
click at [376, 160] on input at bounding box center [378, 159] width 128 height 20
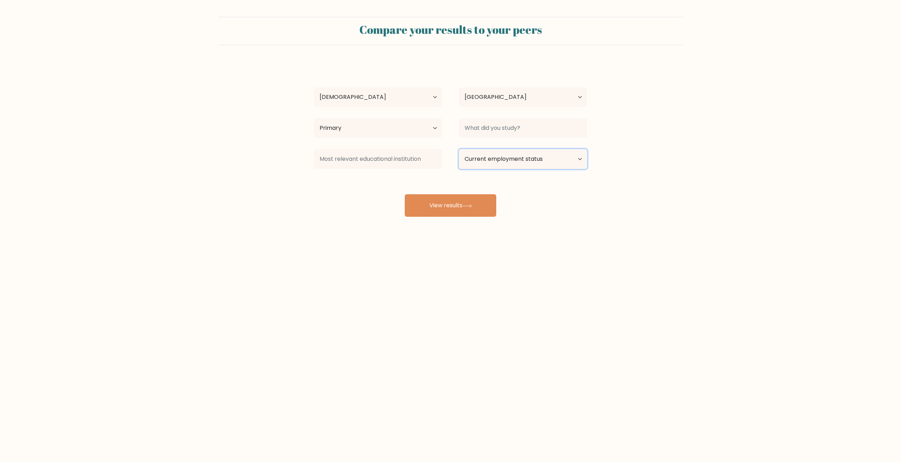
click at [482, 164] on select "Current employment status Employed Student Retired Other / prefer not to answer" at bounding box center [523, 159] width 128 height 20
select select "student"
click at [459, 149] on select "Current employment status Employed Student Retired Other / prefer not to answer" at bounding box center [523, 159] width 128 height 20
drag, startPoint x: 481, startPoint y: 122, endPoint x: 485, endPoint y: 138, distance: 16.0
click at [481, 123] on input at bounding box center [523, 128] width 128 height 20
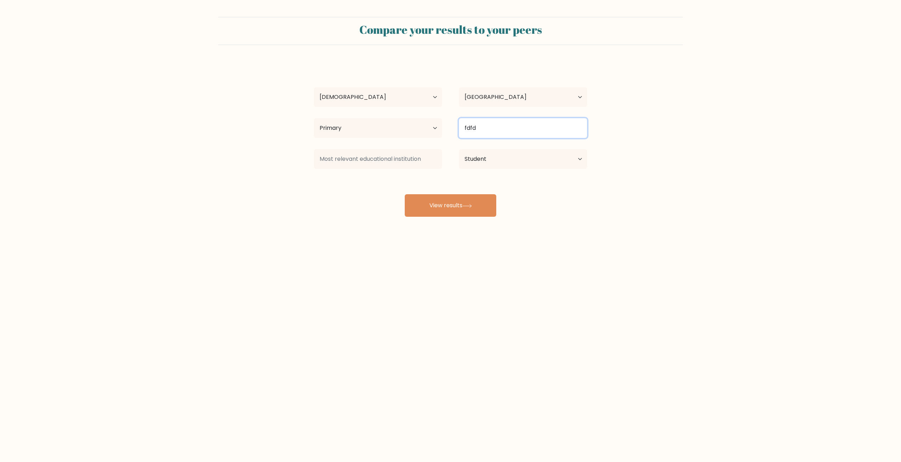
type input "fdfd"
drag, startPoint x: 342, startPoint y: 158, endPoint x: 393, endPoint y: 188, distance: 59.3
click at [342, 158] on input at bounding box center [378, 159] width 128 height 20
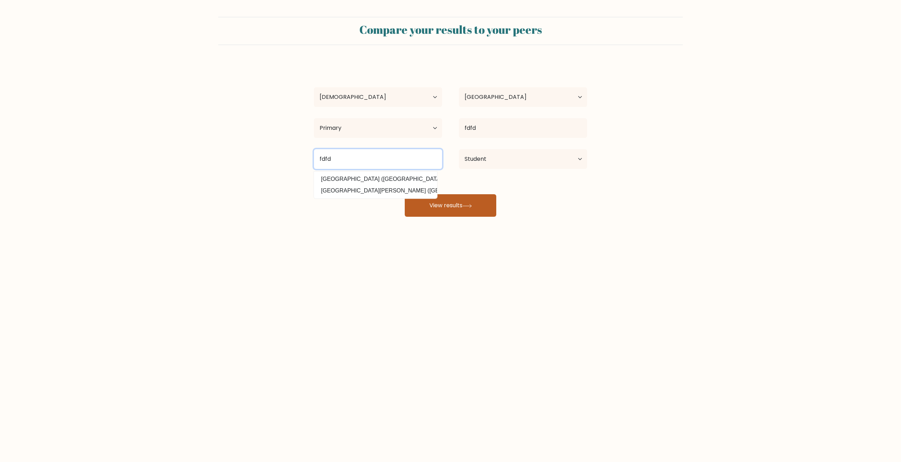
type input "fdfd"
click at [428, 205] on button "View results" at bounding box center [450, 205] width 91 height 23
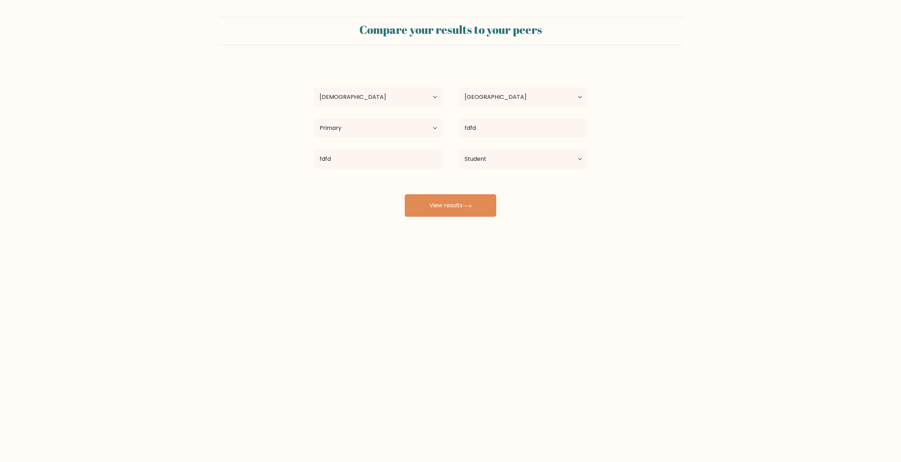
select select "25_34"
select select "UA"
select select "primary"
select select "student"
